Goal: Find specific page/section: Find specific page/section

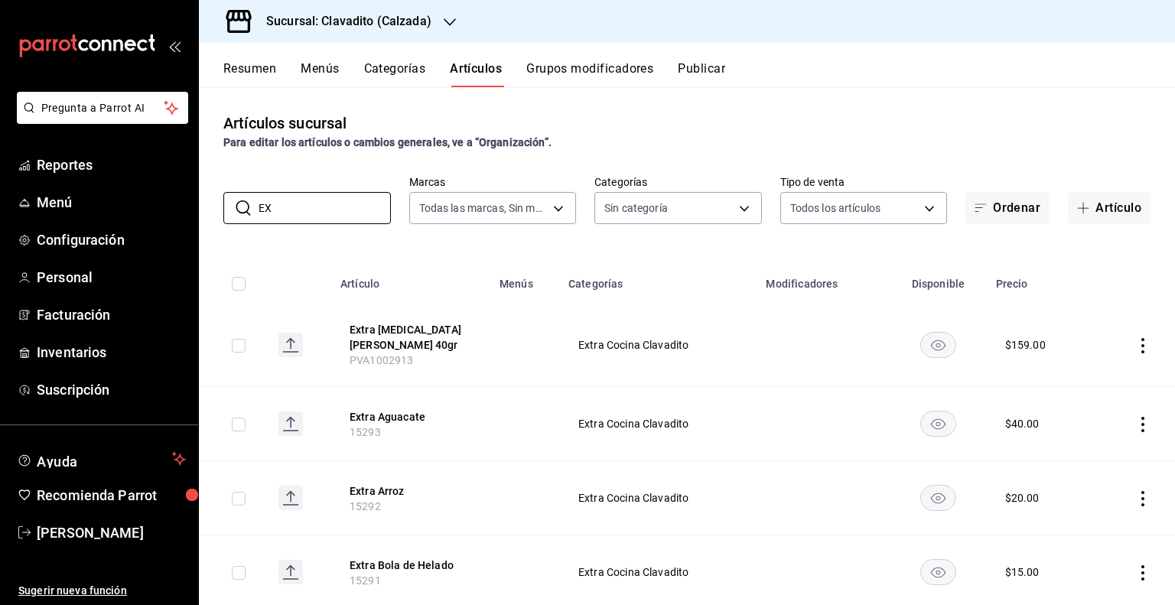
type input "E"
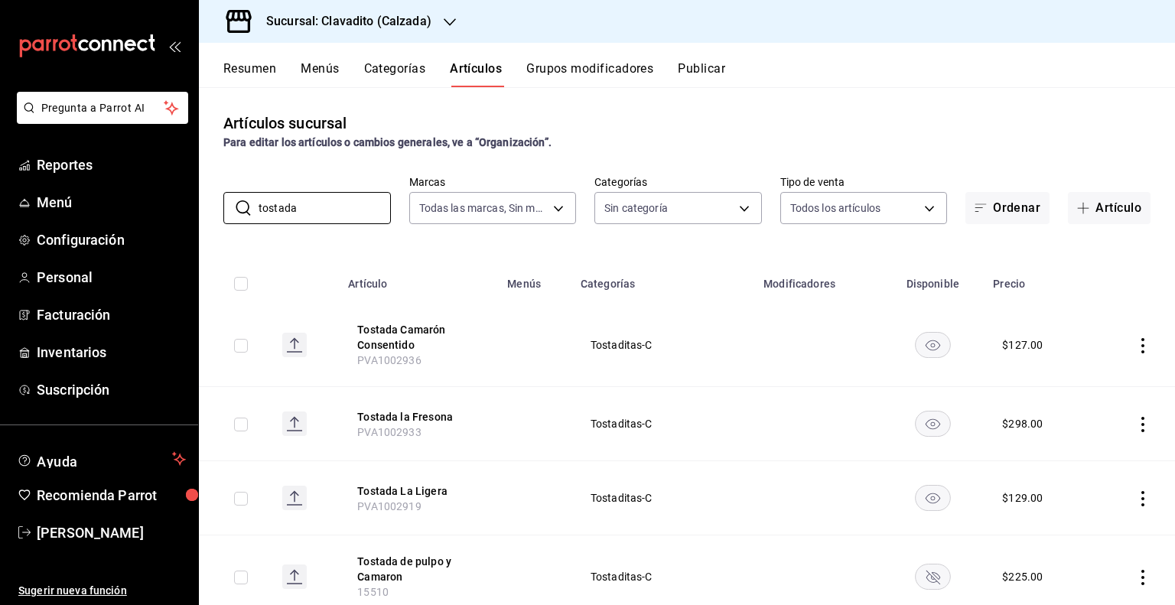
click at [528, 363] on td at bounding box center [534, 345] width 73 height 83
click at [304, 198] on input "tostada" at bounding box center [325, 208] width 132 height 31
type input "t"
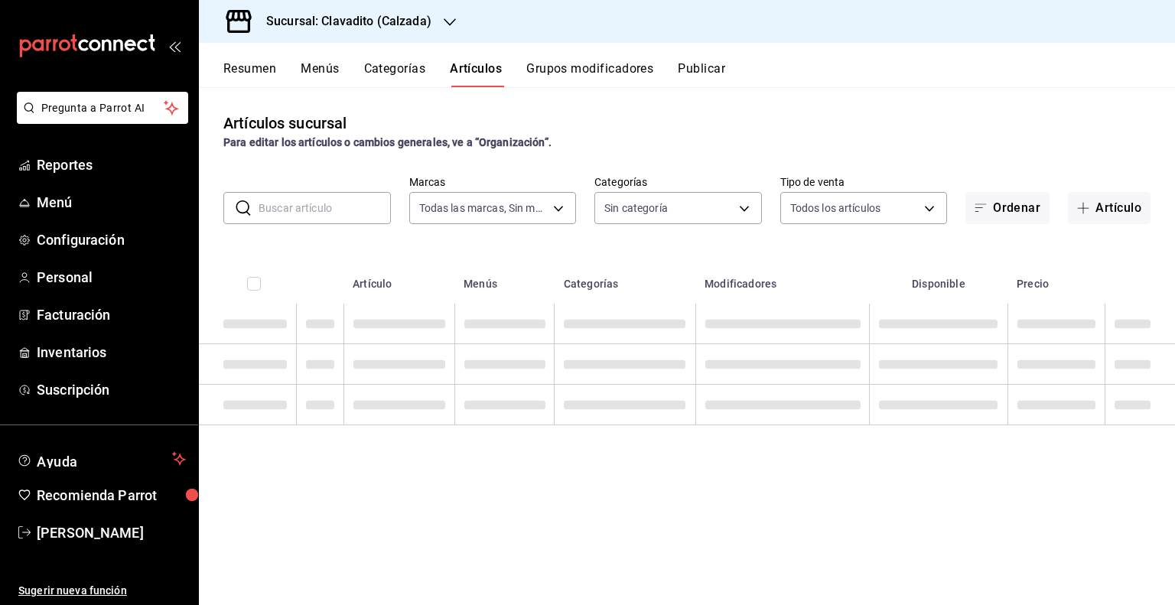
paste input "SASHIMI DE TOTOABA"
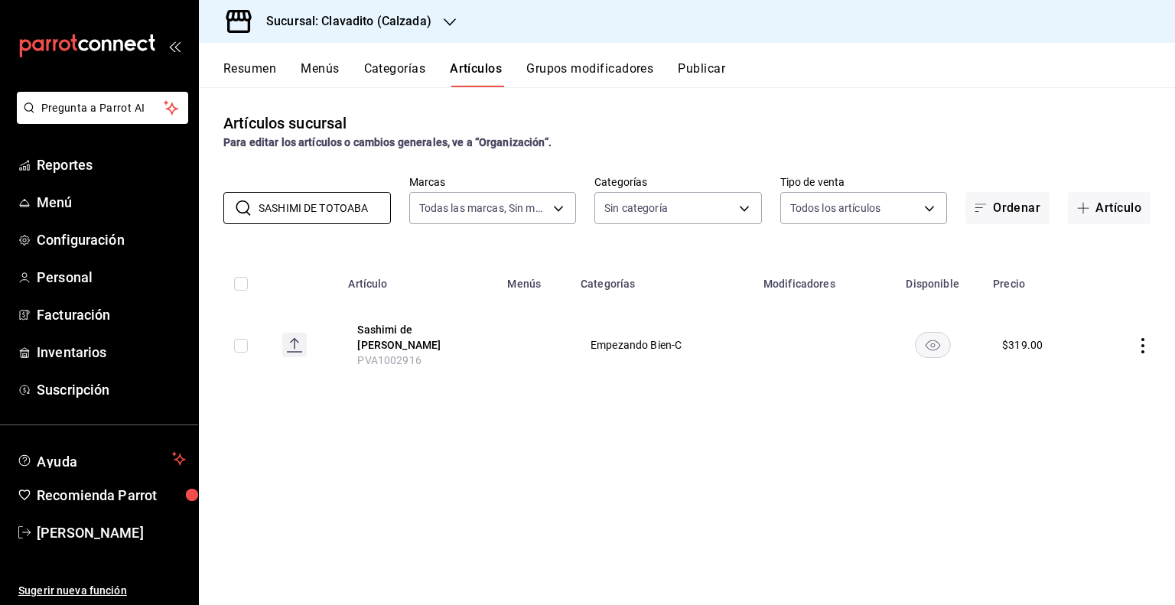
type input "SASHIMI DE TOTOABA"
click at [419, 354] on span "PVA1002916" at bounding box center [389, 360] width 64 height 12
copy span "PVA1002916"
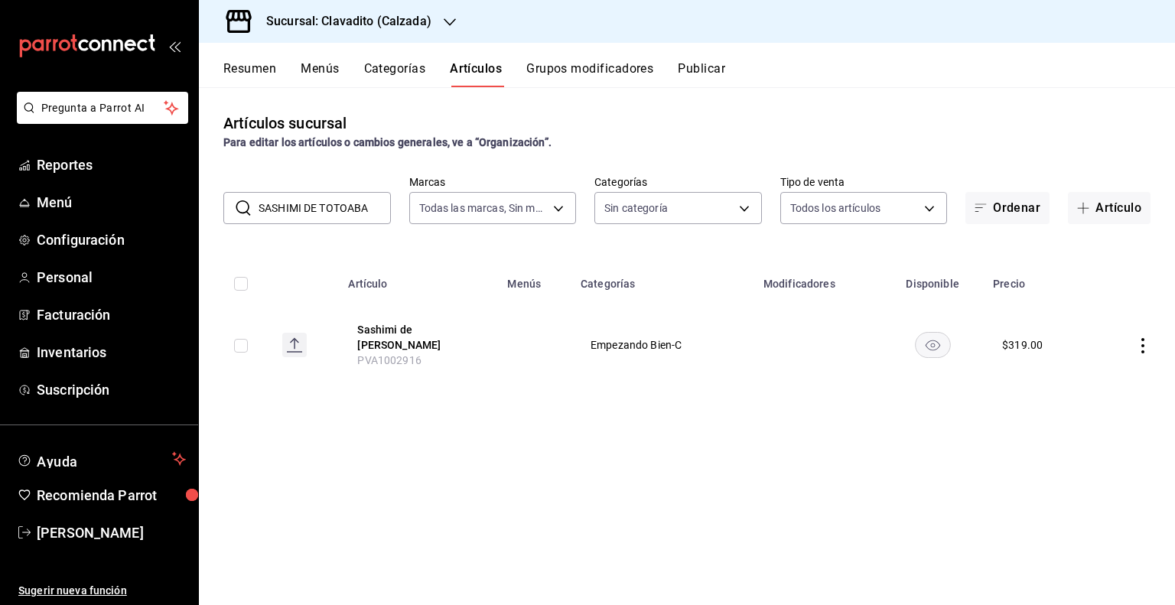
click at [359, 202] on input "SASHIMI DE TOTOABA" at bounding box center [325, 208] width 132 height 31
click at [359, 213] on input "SASHIMI DE TOTOABA" at bounding box center [325, 208] width 132 height 31
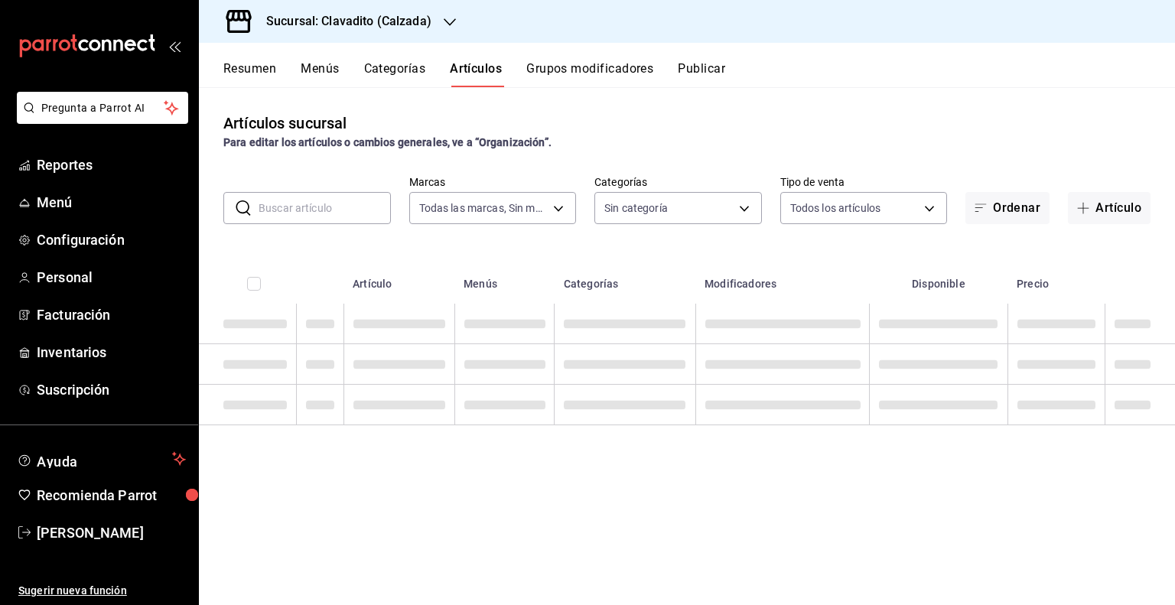
click at [359, 213] on input "text" at bounding box center [325, 208] width 132 height 31
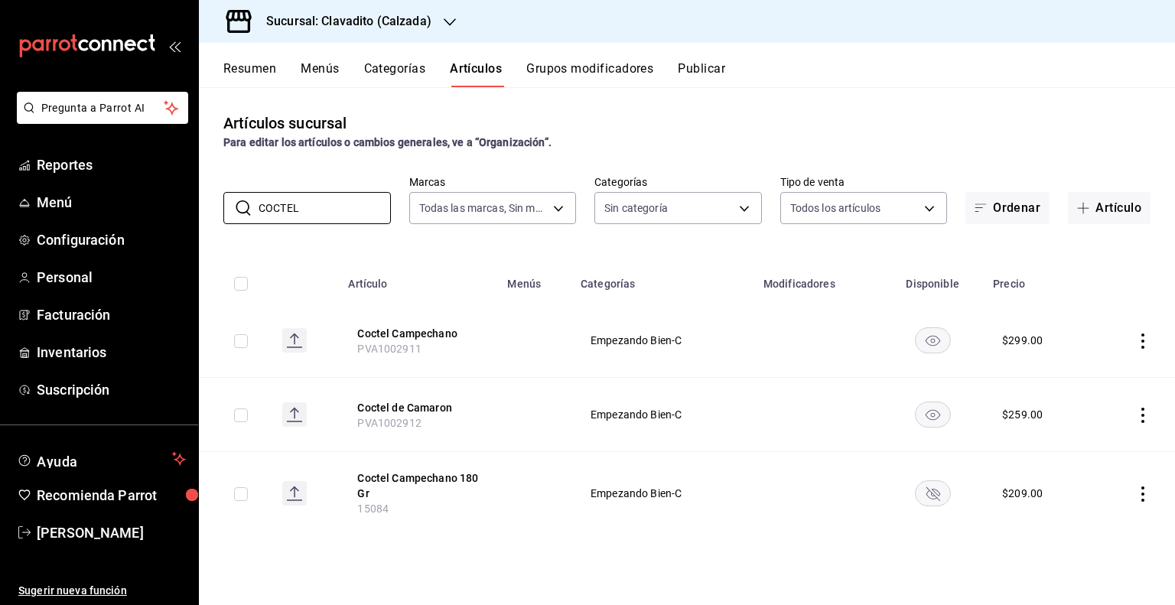
click at [401, 424] on span "PVA1002912" at bounding box center [389, 423] width 64 height 12
copy span "PVA1002912"
click at [405, 346] on span "PVA1002911" at bounding box center [389, 349] width 64 height 12
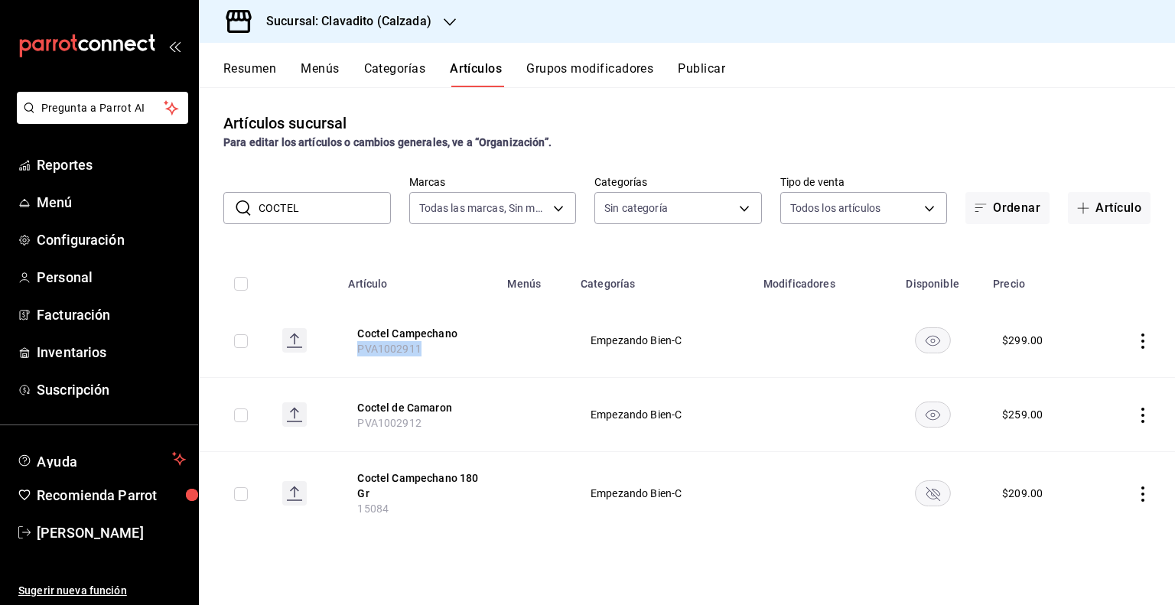
copy span "PVA1002911"
click at [348, 201] on input "COCTEL" at bounding box center [325, 208] width 132 height 31
type input "C"
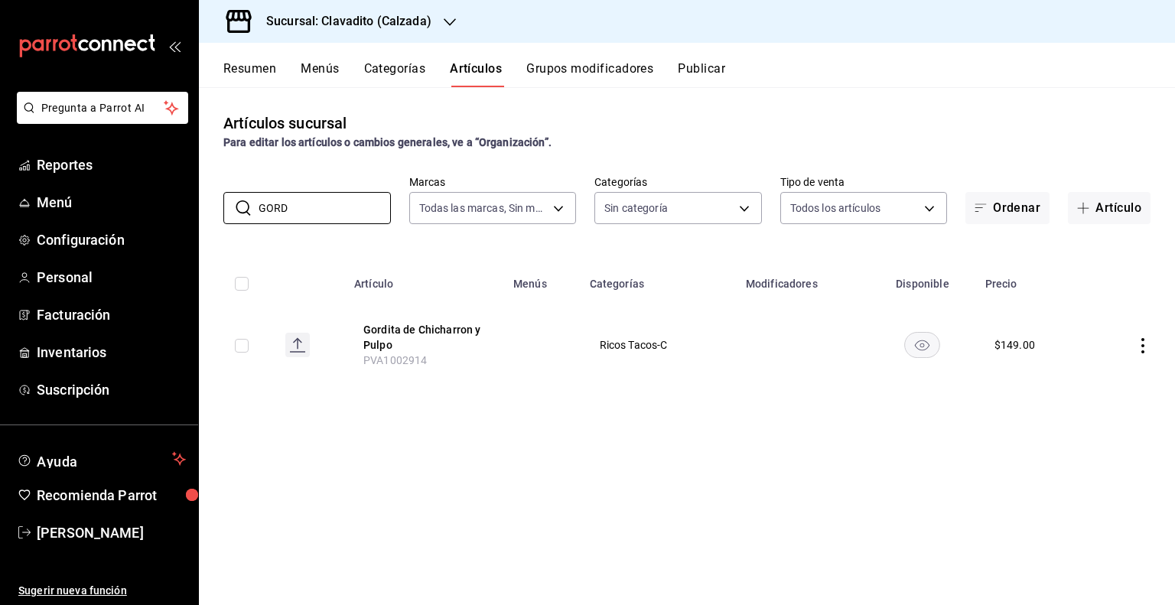
click at [414, 357] on span "PVA1002914" at bounding box center [395, 360] width 64 height 12
copy span "PVA1002914"
click at [312, 199] on input "GORD" at bounding box center [325, 208] width 132 height 31
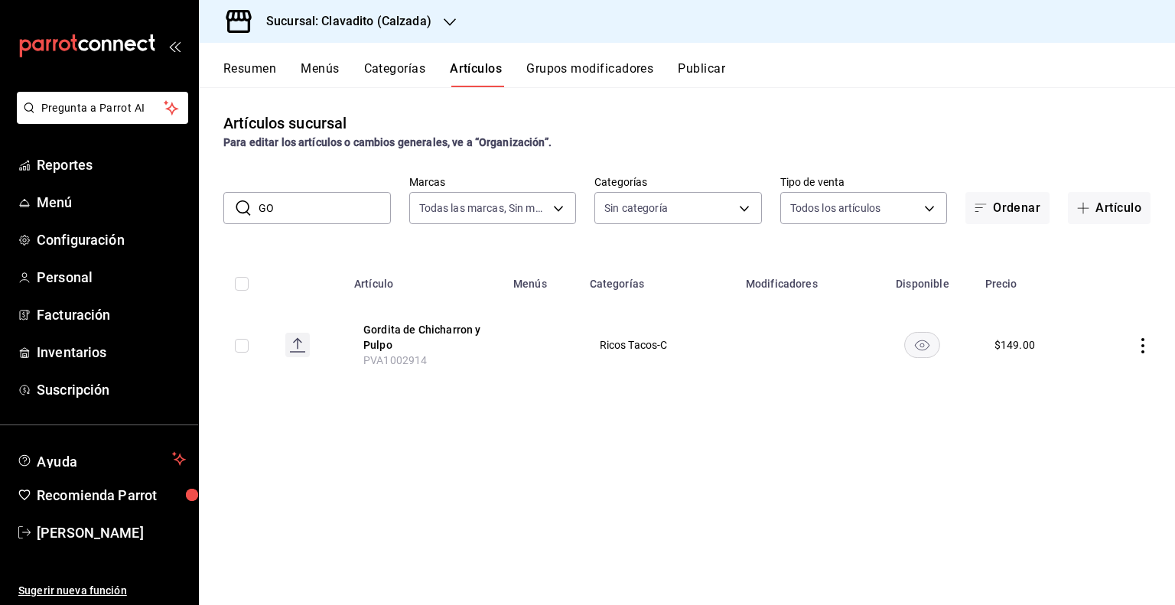
type input "G"
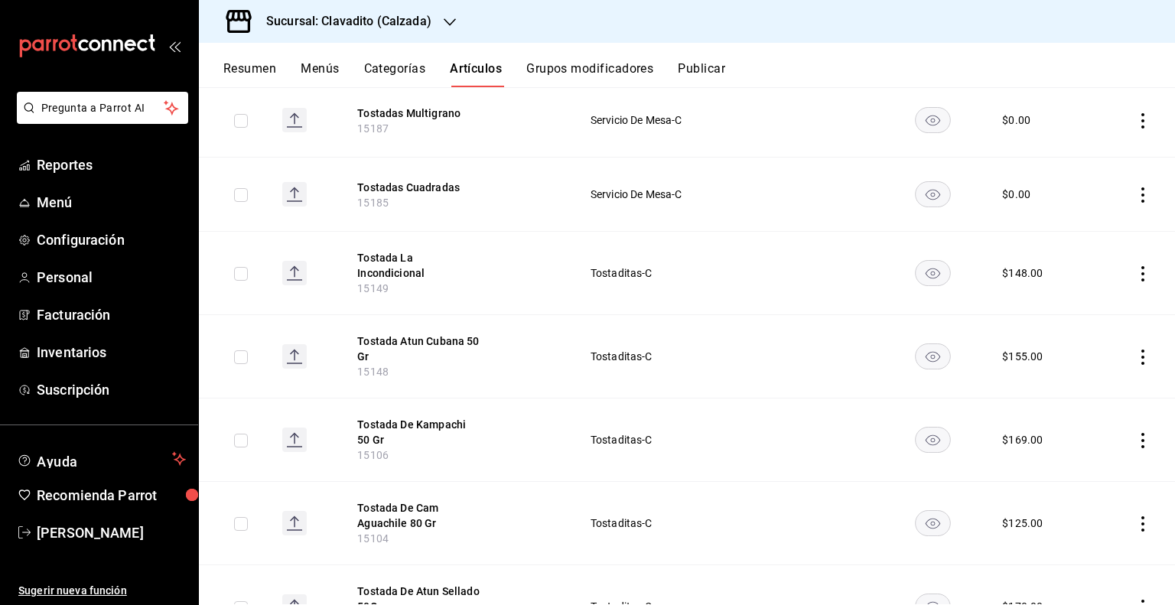
scroll to position [910, 0]
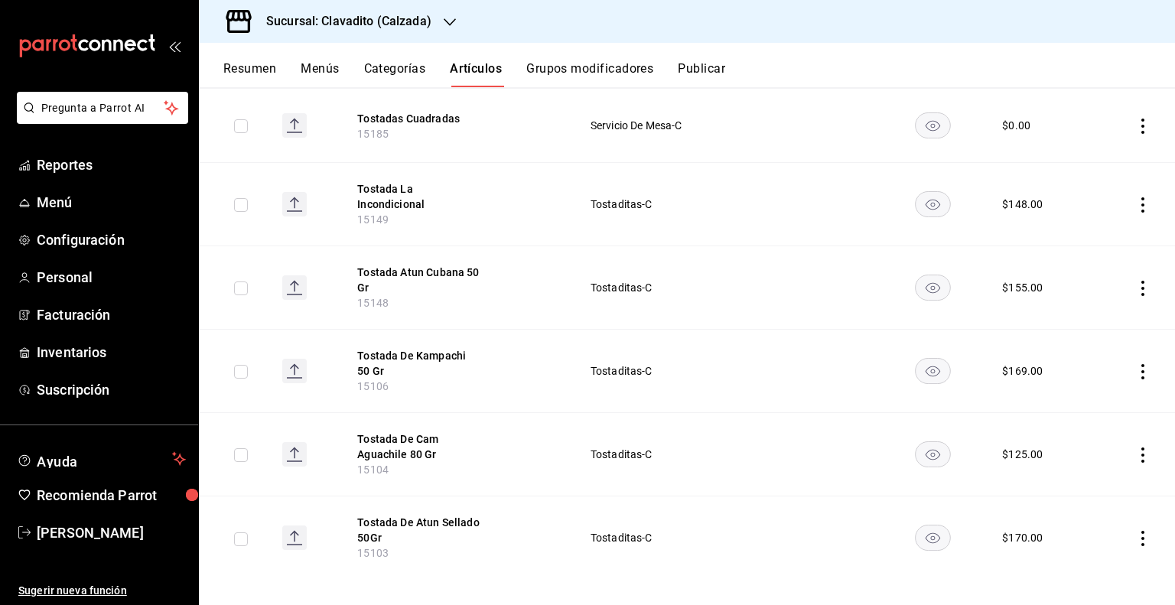
type input "TOSTADA"
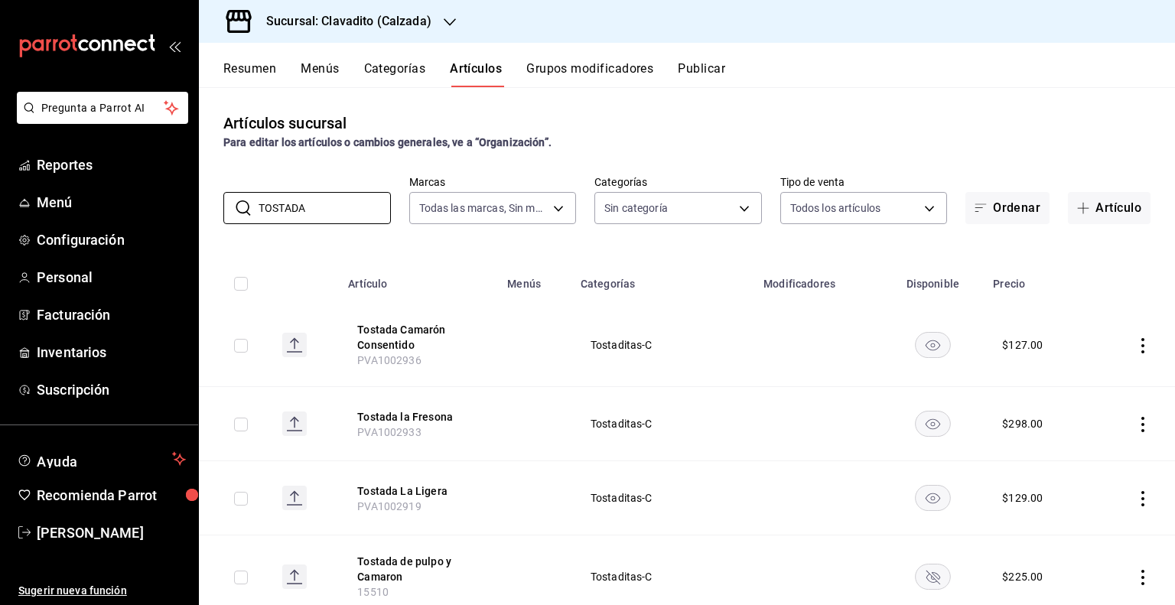
scroll to position [0, 0]
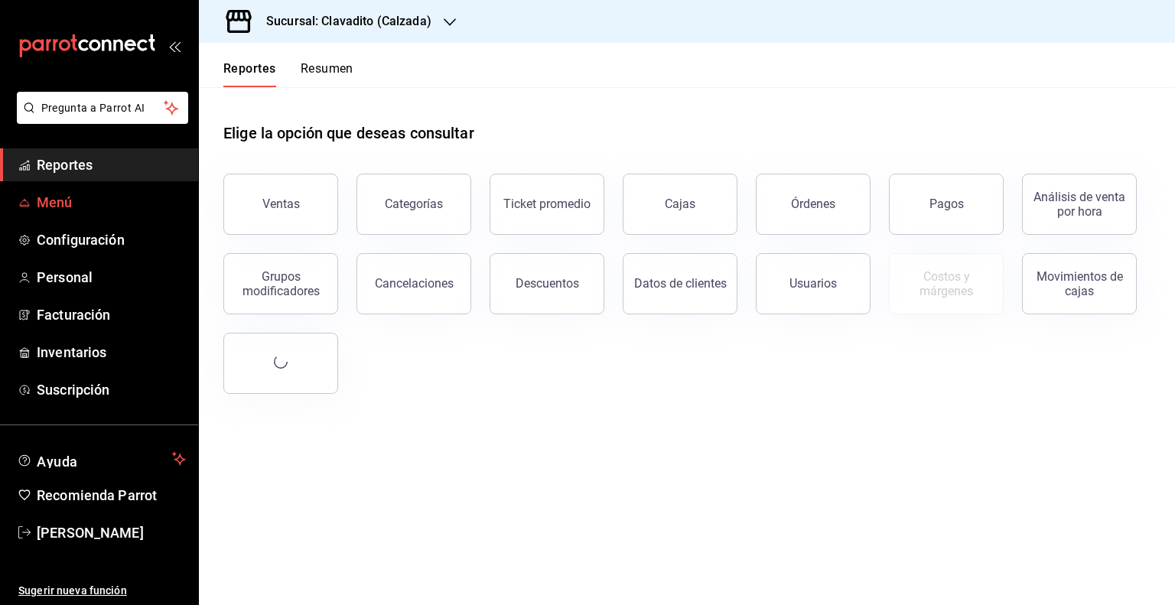
click at [114, 197] on span "Menú" at bounding box center [111, 202] width 149 height 21
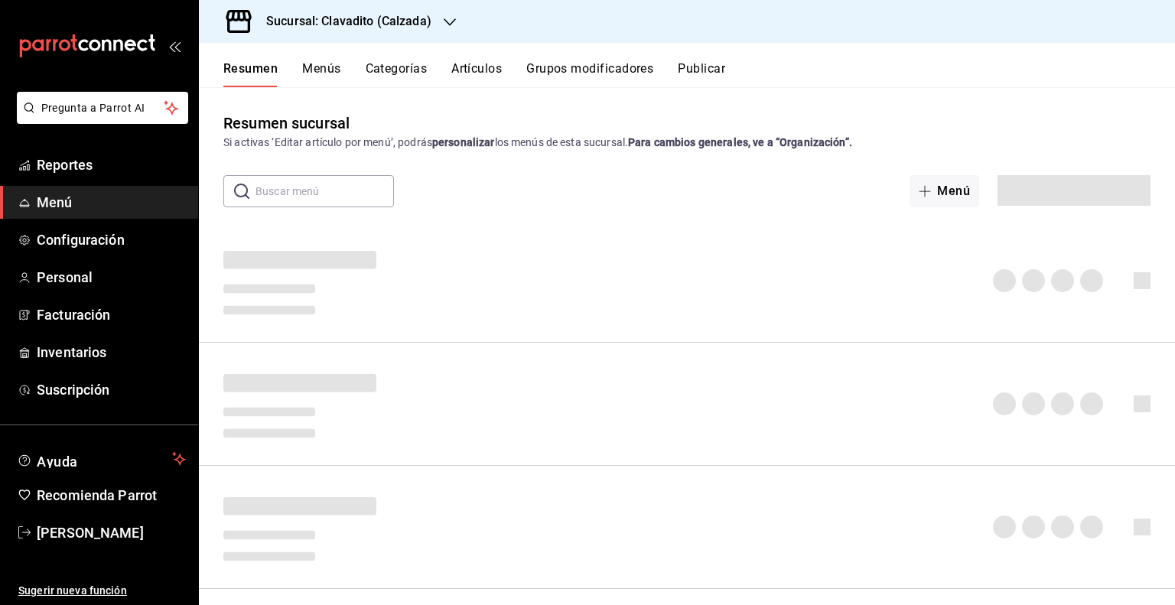
click at [463, 51] on div "Resumen Menús Categorías Artículos Grupos modificadores Publicar" at bounding box center [687, 65] width 976 height 44
click at [470, 61] on button "Artículos" at bounding box center [476, 74] width 50 height 26
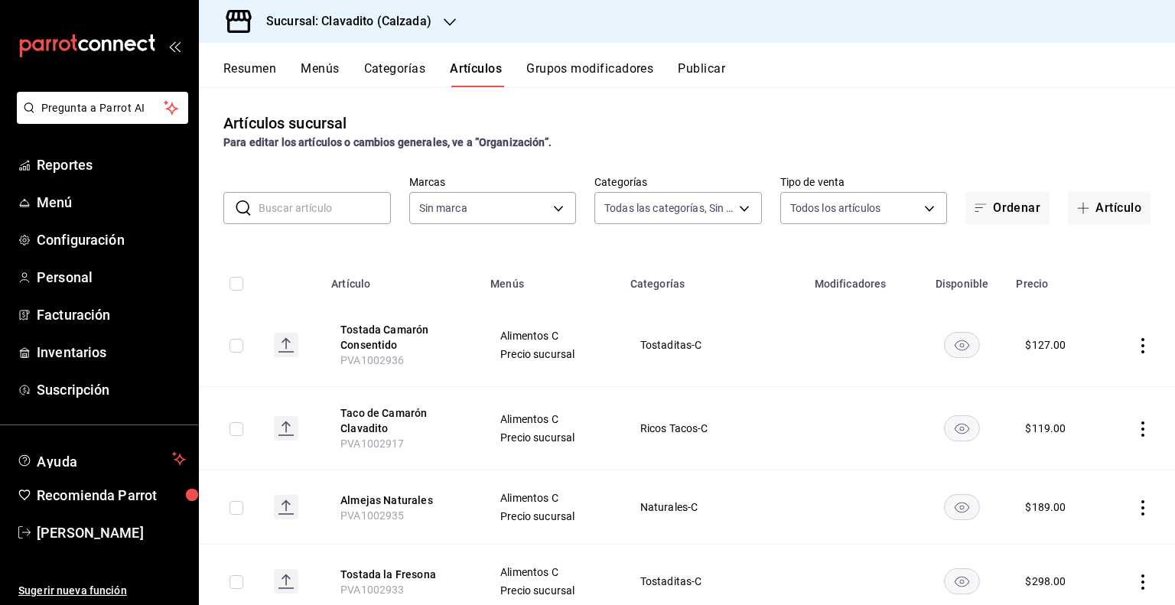
type input "baf57ed1-919f-4c82-8763-5f61bb5ecf6c,a733550a-1833-4f39-b337-4b288d8ef239,37b97…"
type input "7c6329b2-7c80-4d0a-92e1-359a60270725"
